Goal: Task Accomplishment & Management: Manage account settings

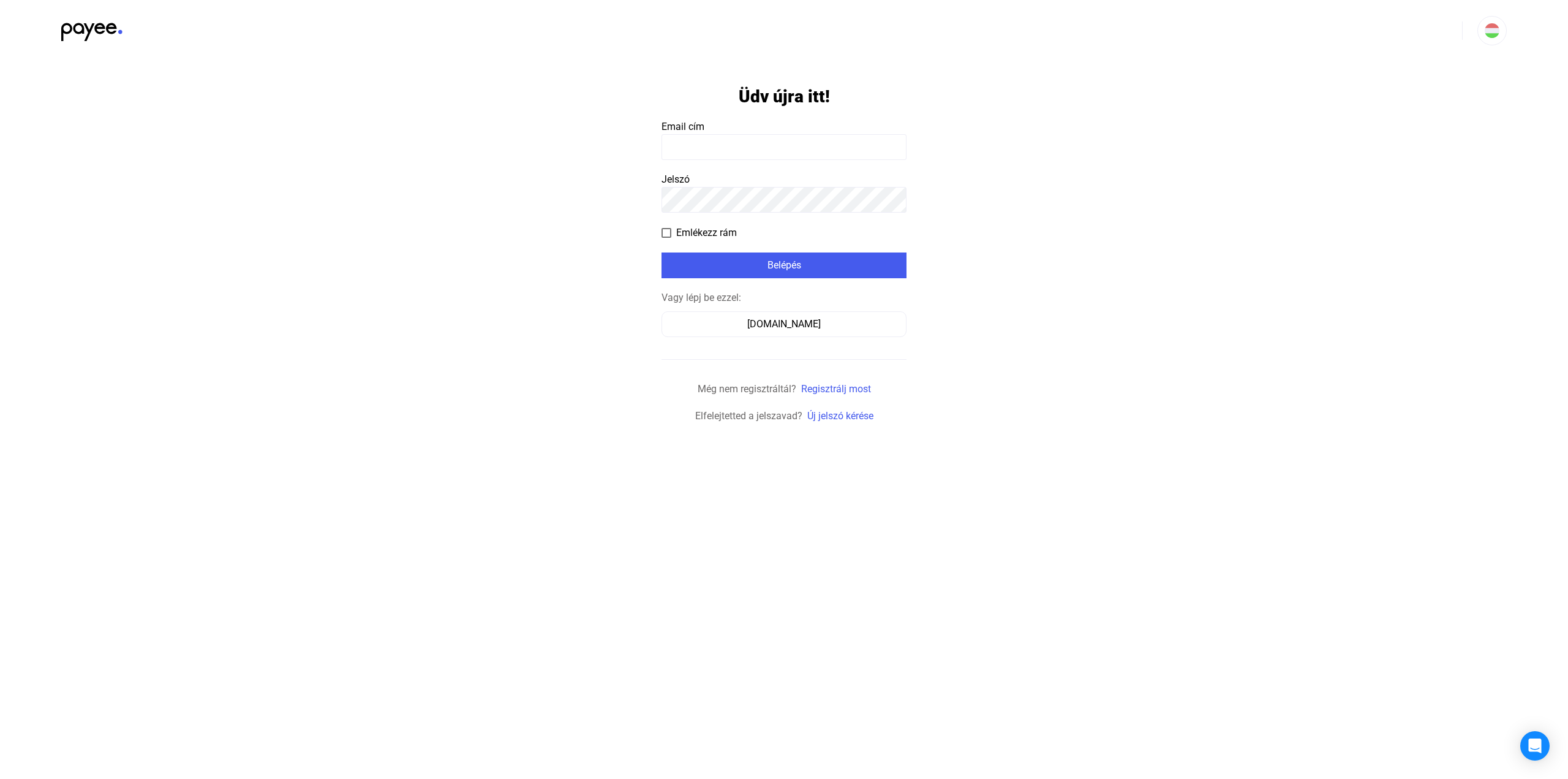
click at [715, 143] on input at bounding box center [784, 146] width 245 height 26
type input "**********"
click at [846, 412] on link "Új jelszó kérése" at bounding box center [840, 415] width 66 height 12
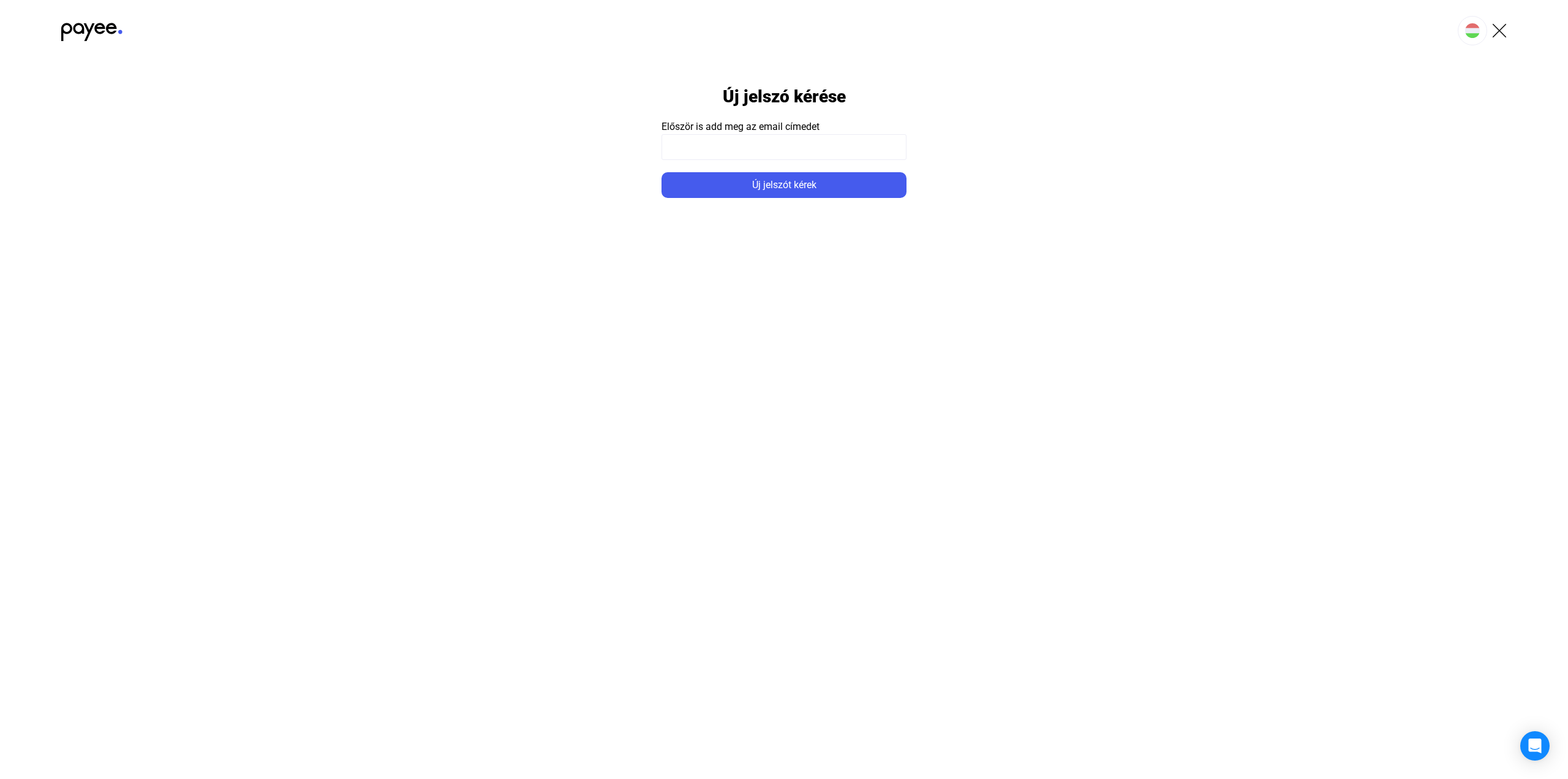
click at [795, 142] on input at bounding box center [784, 146] width 245 height 26
type input "**********"
click at [661, 172] on button "Új jelszót kérek" at bounding box center [784, 184] width 245 height 26
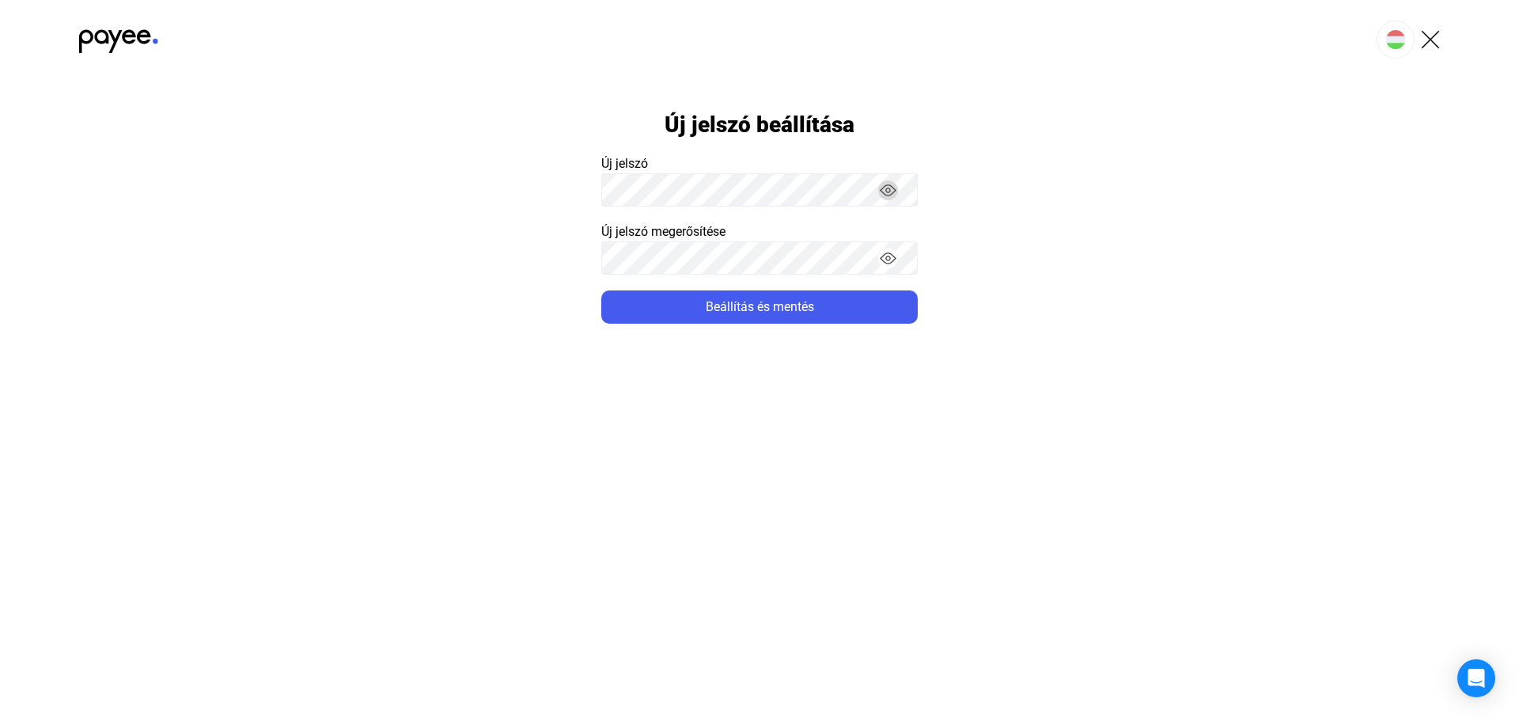
click at [892, 188] on img "button" at bounding box center [888, 190] width 17 height 17
click at [885, 256] on img "button" at bounding box center [888, 258] width 17 height 17
click at [1095, 295] on app-form-template "Új jelszó beállítása Új jelszó Új jelszó megerősítése Beállítás és mentés" at bounding box center [759, 201] width 1519 height 244
click at [751, 304] on div "Beállítás és mentés" at bounding box center [759, 306] width 307 height 19
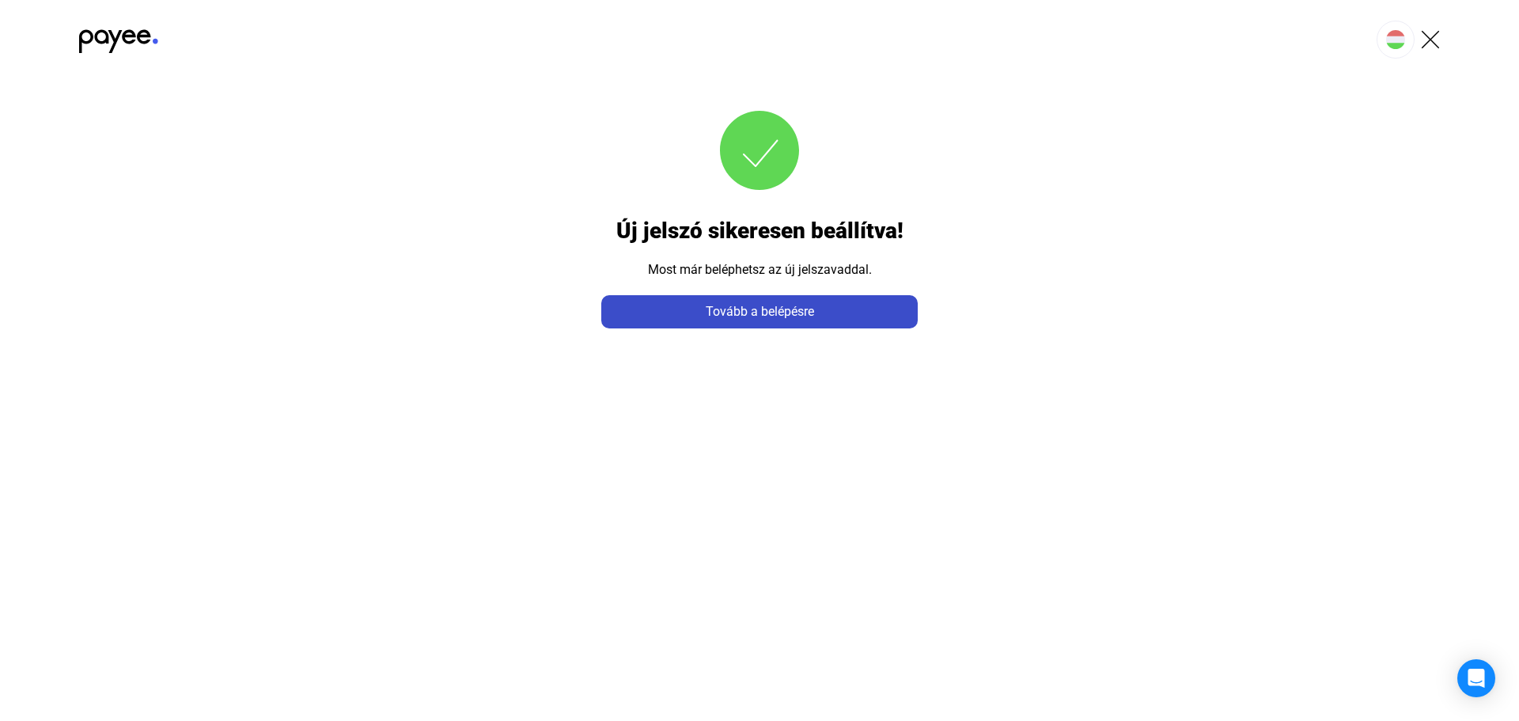
click at [819, 303] on div "Tovább a belépésre" at bounding box center [759, 311] width 307 height 19
